Goal: Find specific page/section: Find specific page/section

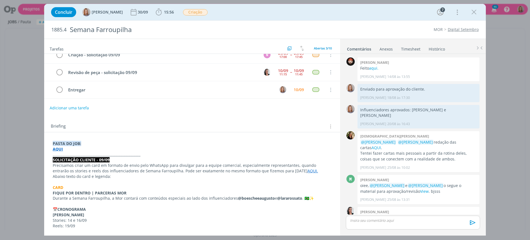
scroll to position [82, 0]
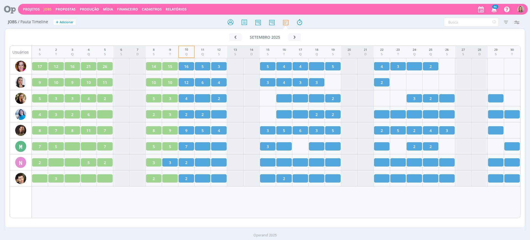
click at [10, 8] on icon at bounding box center [7, 9] width 11 height 11
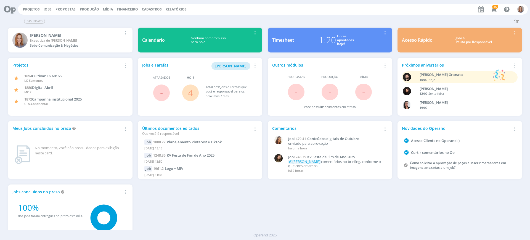
click at [187, 95] on span "4" at bounding box center [190, 92] width 17 height 17
click at [189, 96] on link "4" at bounding box center [190, 93] width 5 height 12
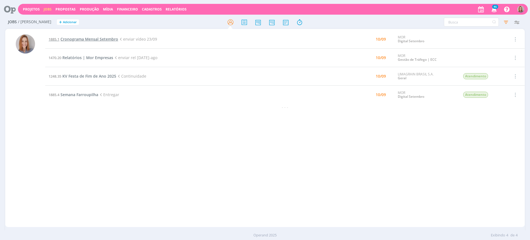
click at [89, 38] on span "Cronograma Mensal Setembro" at bounding box center [89, 38] width 58 height 5
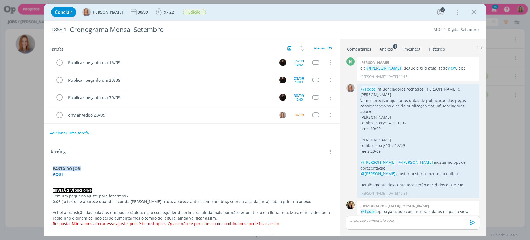
scroll to position [711, 0]
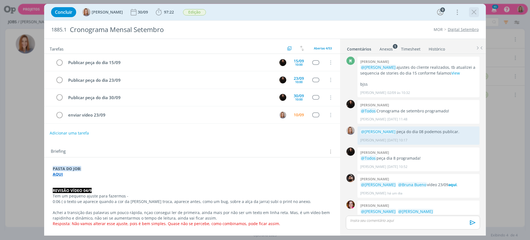
click at [475, 15] on icon "dialog" at bounding box center [474, 12] width 8 height 8
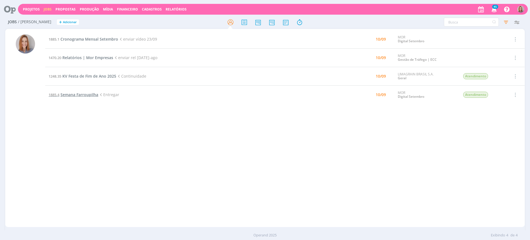
click at [91, 94] on span "Semana Farroupilha" at bounding box center [79, 94] width 38 height 5
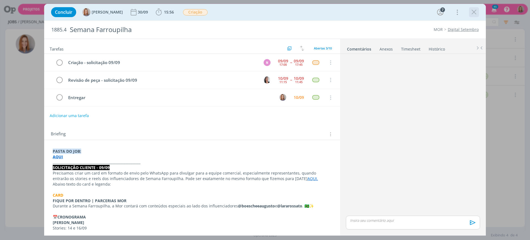
click at [473, 12] on icon "dialog" at bounding box center [474, 12] width 8 height 8
